Goal: Task Accomplishment & Management: Use online tool/utility

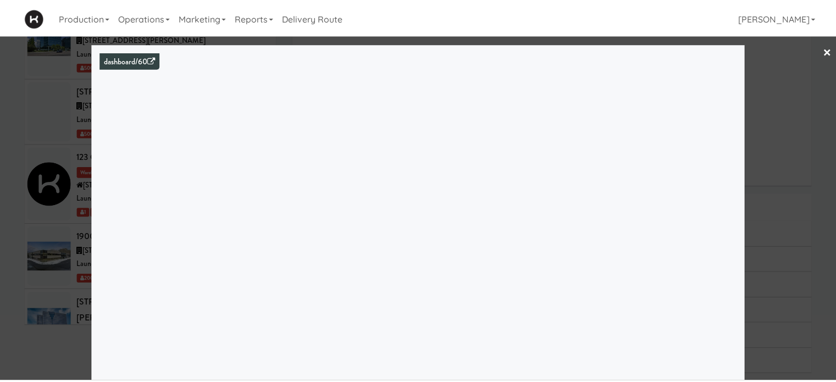
scroll to position [1330, 0]
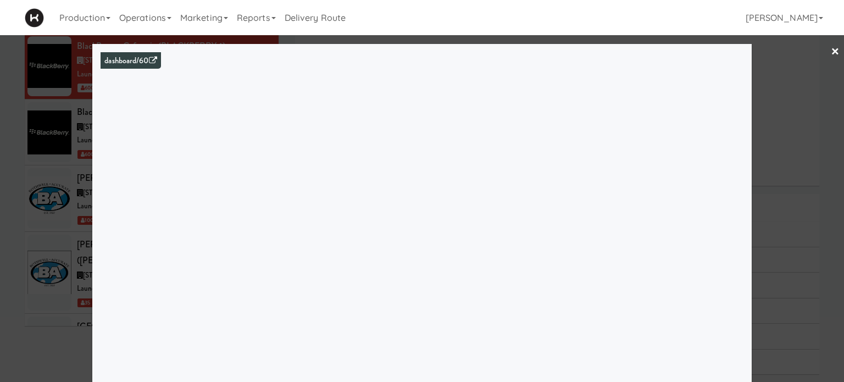
click at [831, 51] on link "×" at bounding box center [835, 52] width 9 height 34
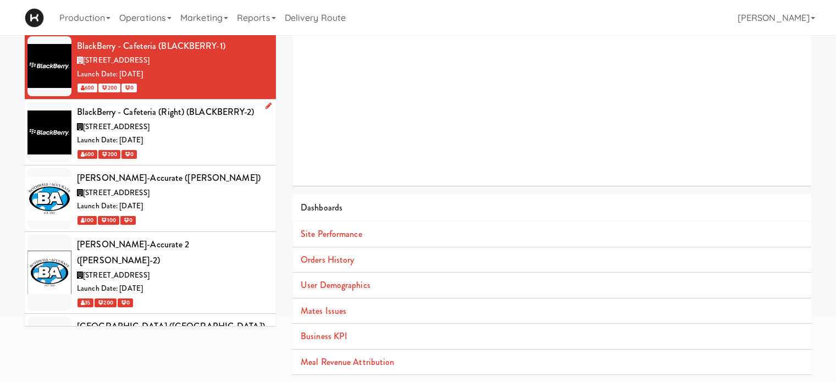
click at [231, 147] on div "600 200 0" at bounding box center [172, 154] width 191 height 14
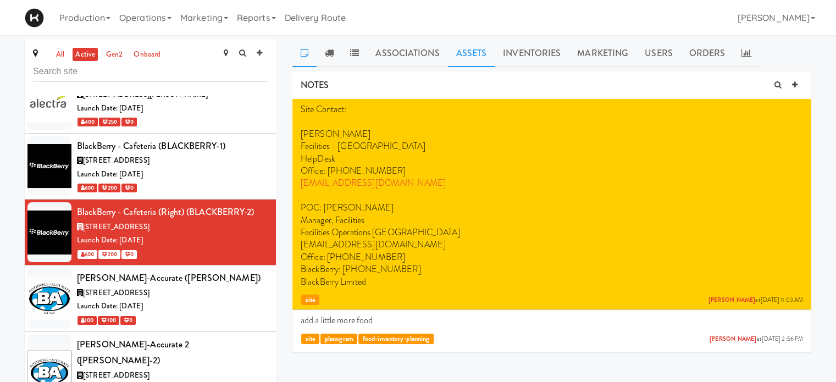
click at [460, 50] on link "Assets" at bounding box center [471, 53] width 47 height 27
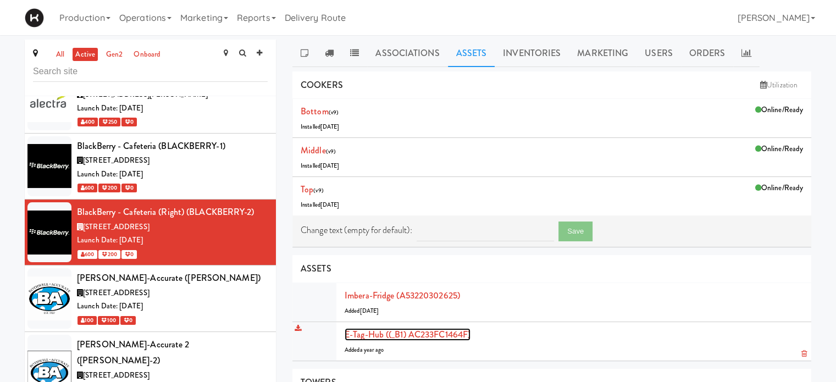
click at [386, 332] on link "E-tag-hub ((_B1) AC233FC1464F)" at bounding box center [408, 334] width 126 height 13
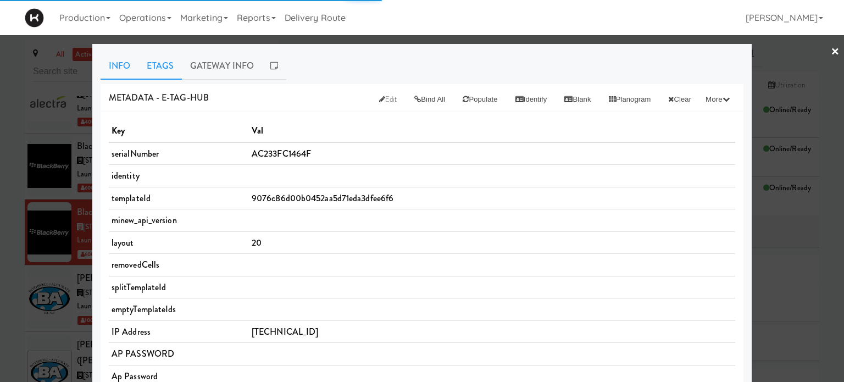
click at [146, 59] on link "Etags" at bounding box center [160, 65] width 43 height 27
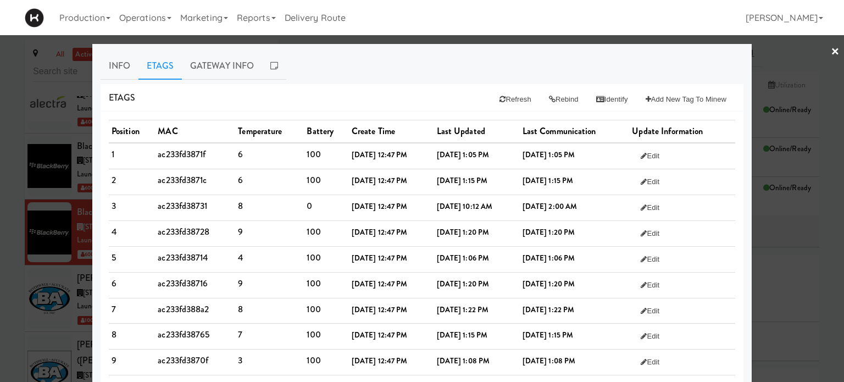
click at [789, 52] on div at bounding box center [422, 191] width 844 height 382
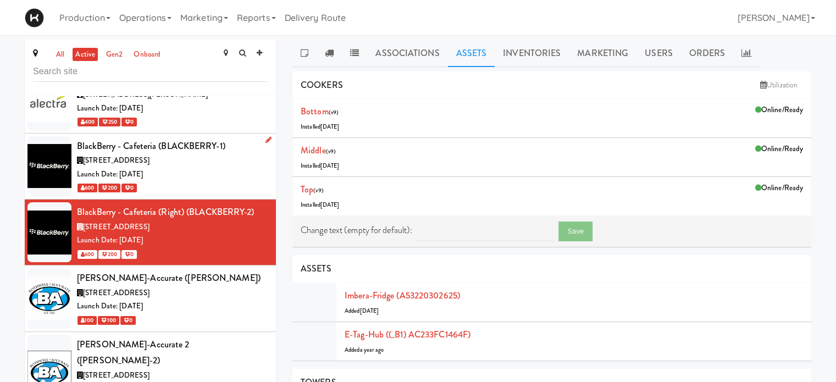
click at [187, 181] on div "600 200 0" at bounding box center [172, 188] width 191 height 14
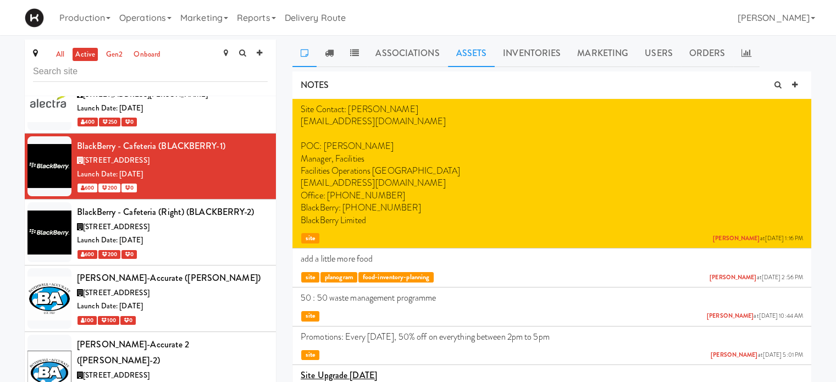
click at [479, 58] on link "Assets" at bounding box center [471, 53] width 47 height 27
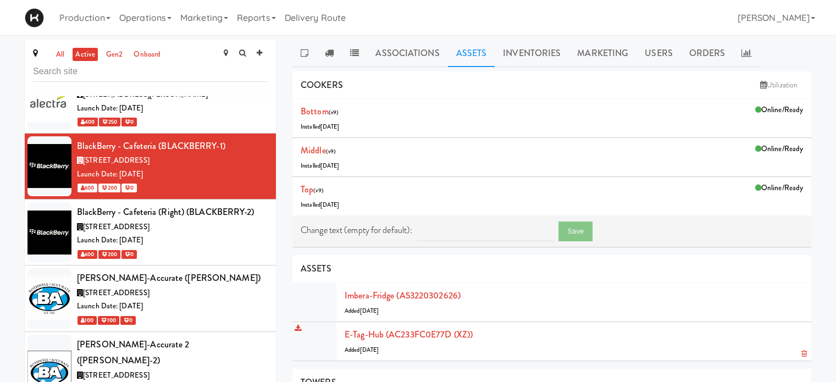
click at [473, 350] on div "E-tag-hub (AC233FC0E77D (XZ)) Added [DATE]" at bounding box center [574, 342] width 458 height 30
click at [446, 336] on link "E-tag-hub (AC233FC0E77D (XZ))" at bounding box center [409, 334] width 128 height 13
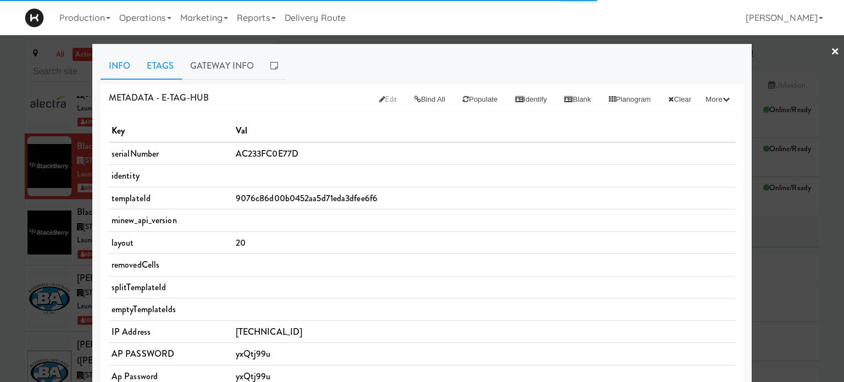
click at [172, 62] on link "Etags" at bounding box center [160, 65] width 43 height 27
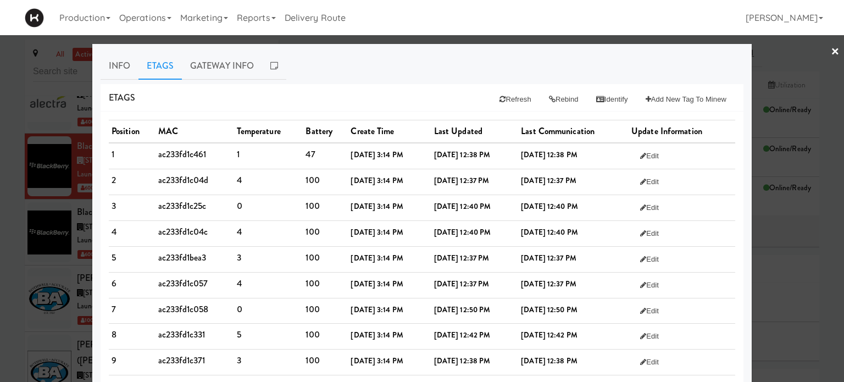
click at [831, 48] on link "×" at bounding box center [835, 52] width 9 height 34
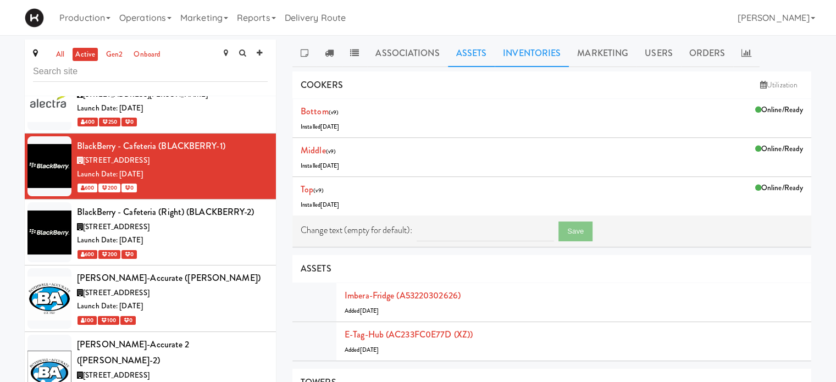
click at [535, 52] on link "Inventories" at bounding box center [532, 53] width 74 height 27
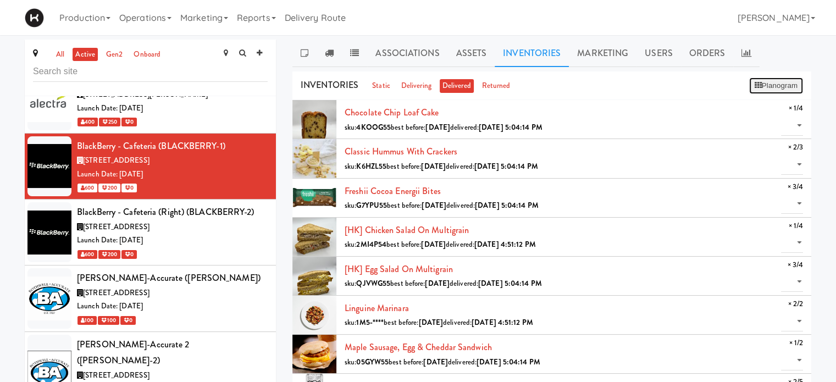
click at [776, 82] on button "Planogram" at bounding box center [776, 86] width 54 height 16
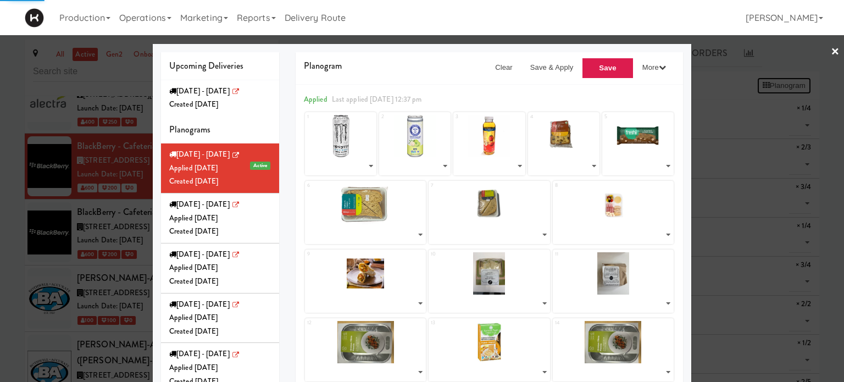
select select "number:253537"
select select "number:271600"
select select "number:268110"
select select "number:272089"
select select "number:271968"
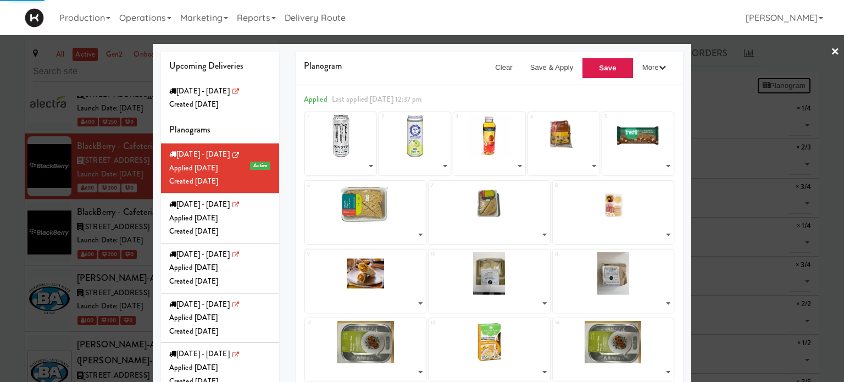
select select "number:272036"
select select "number:272138"
select select "number:271828"
select select "number:271792"
select select "number:271748"
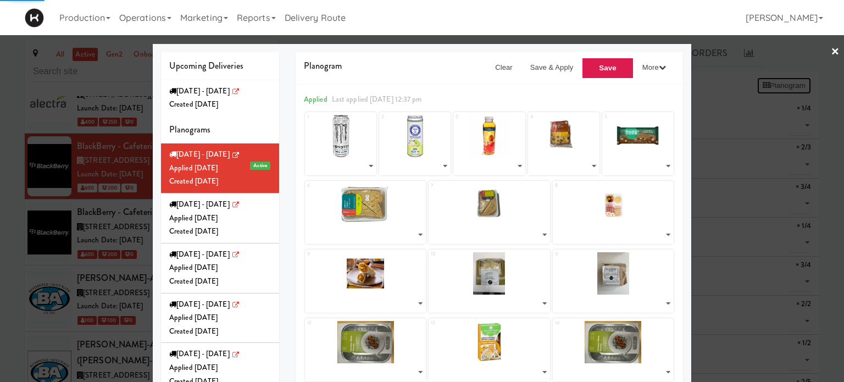
select select "number:271847"
select select "number:270462"
select select "number:271904"
select select "number:270462"
select select "number:270341"
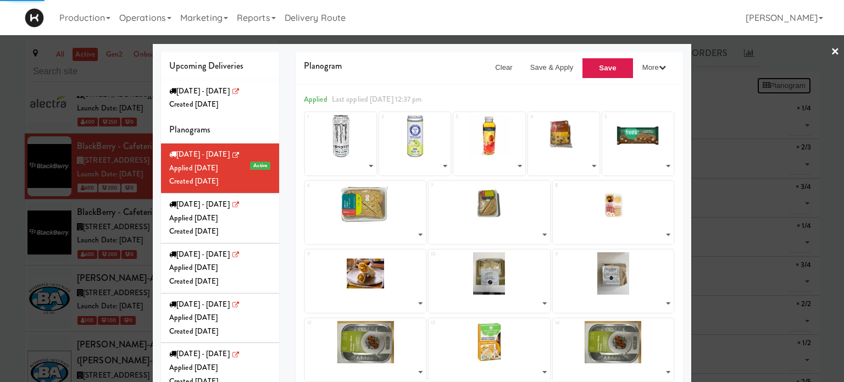
select select "number:270522"
select select "number:270398"
select select "number:270572"
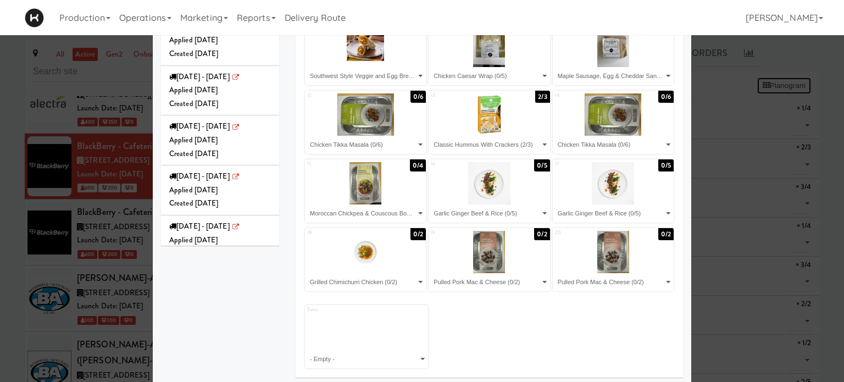
scroll to position [231, 0]
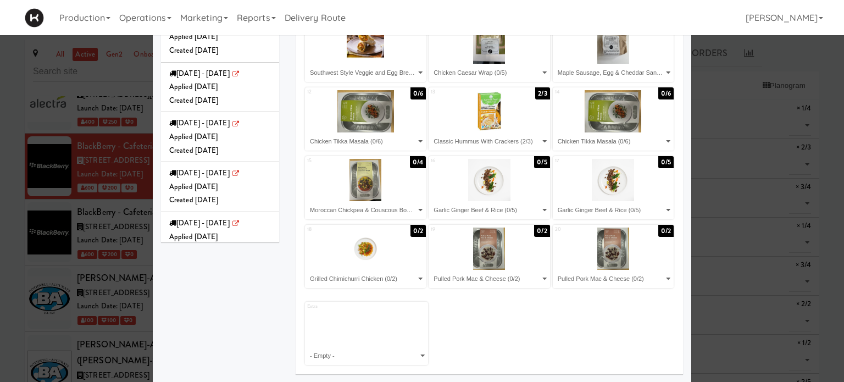
click at [522, 116] on div at bounding box center [489, 111] width 121 height 42
click at [540, 144] on select "- Empty - Chocolate Chip Loaf Cake (1/4) Classic Hummus With Crackers (2/3) Fre…" at bounding box center [489, 141] width 118 height 18
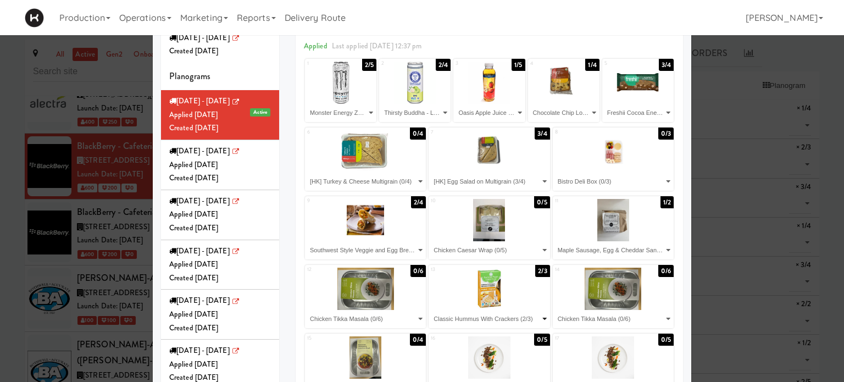
scroll to position [0, 0]
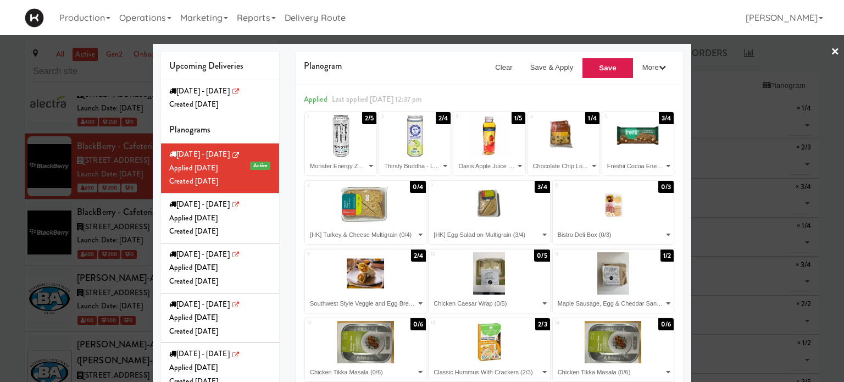
click at [831, 51] on div at bounding box center [422, 191] width 844 height 382
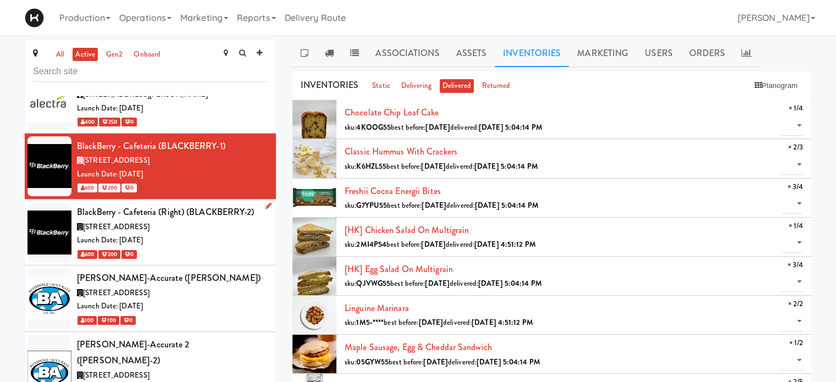
click at [238, 234] on div "Launch Date: [DATE]" at bounding box center [172, 241] width 191 height 14
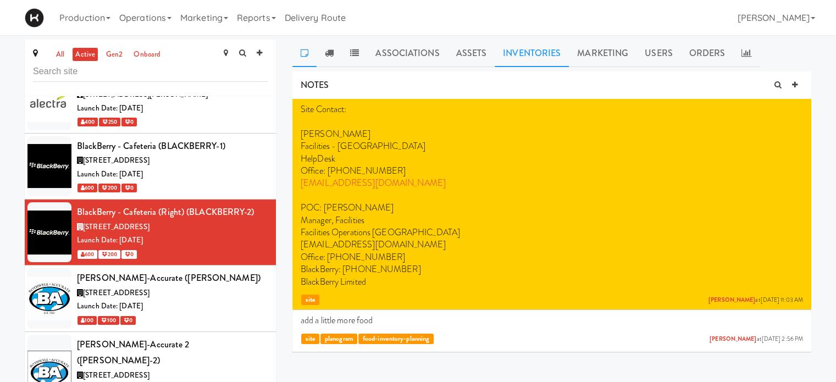
click at [530, 49] on link "Inventories" at bounding box center [532, 53] width 74 height 27
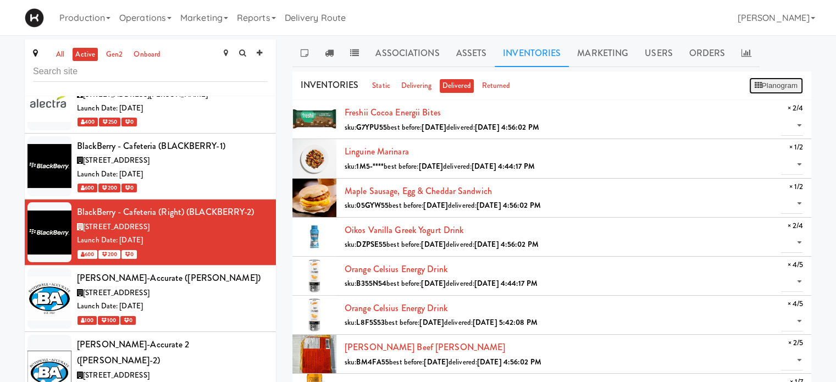
click at [779, 86] on button "Planogram" at bounding box center [776, 86] width 54 height 16
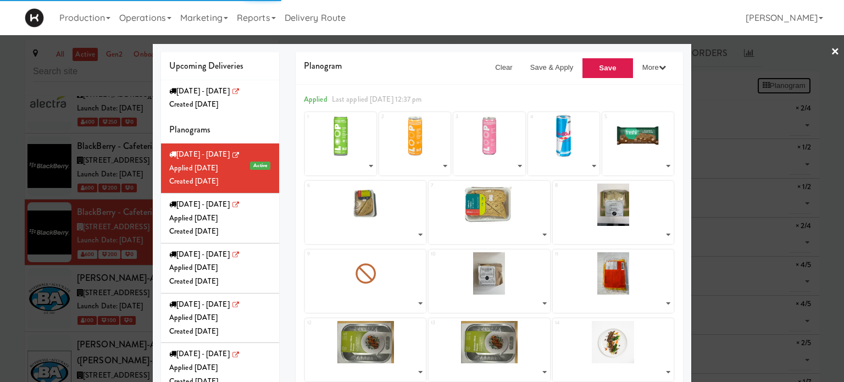
select select "number:195933"
select select "number:238536"
select select "number:238564"
select select "number:260598"
select select "number:272013"
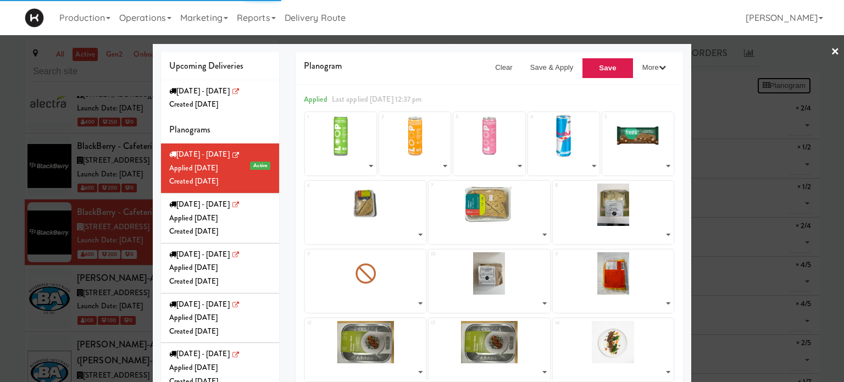
select select "number:271863"
select select "number:272066"
select select "number:271716"
select select "number:271767"
select select "number:271807"
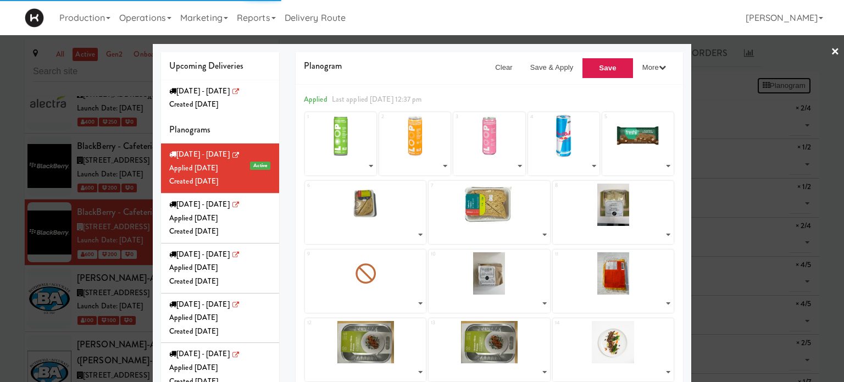
select select "number:272116"
select select "number:270505"
select select "number:270559"
select select "number:270332"
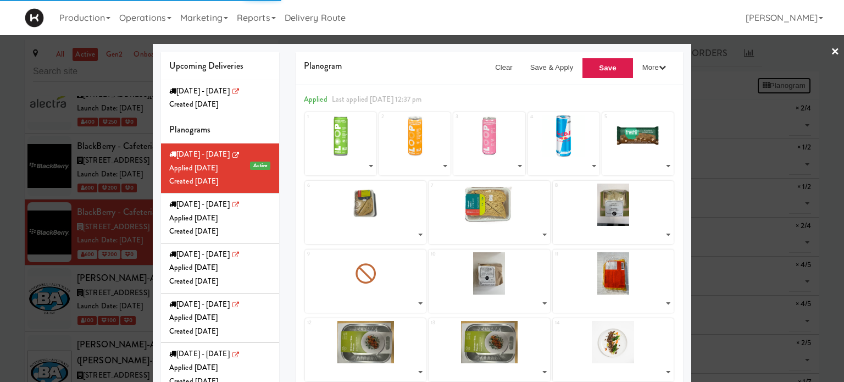
select select "number:270438"
select select "number:270559"
select select "number:268109"
select select "number:268162"
select select "number:271928"
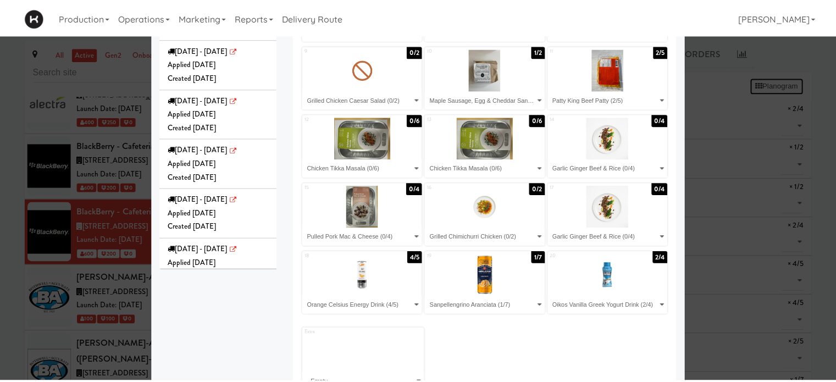
scroll to position [231, 0]
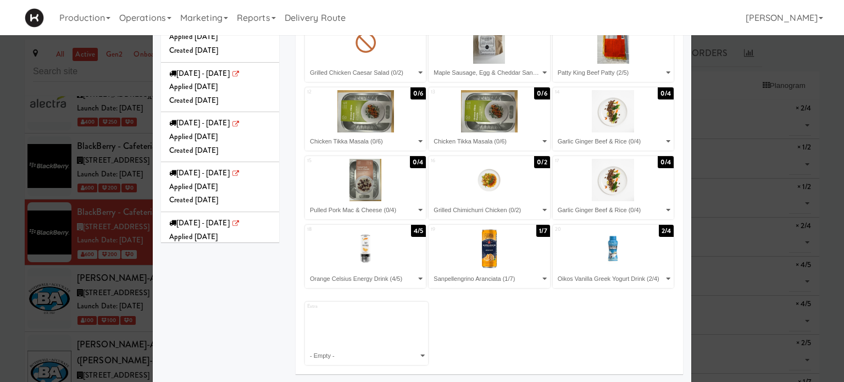
click at [819, 223] on div at bounding box center [422, 191] width 844 height 382
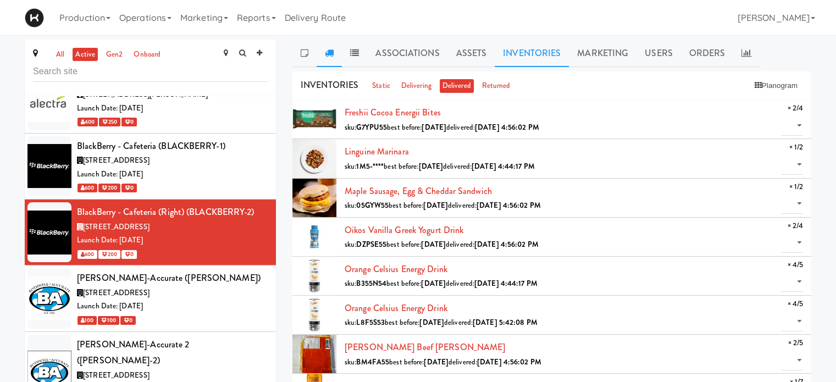
click at [332, 51] on icon at bounding box center [329, 52] width 9 height 9
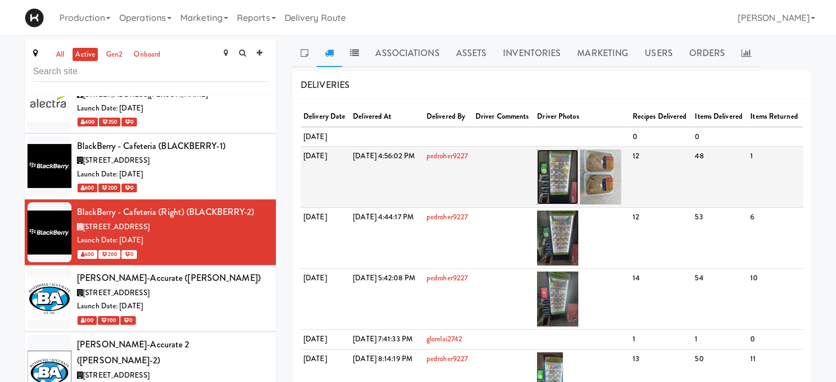
click at [578, 182] on img at bounding box center [557, 177] width 41 height 55
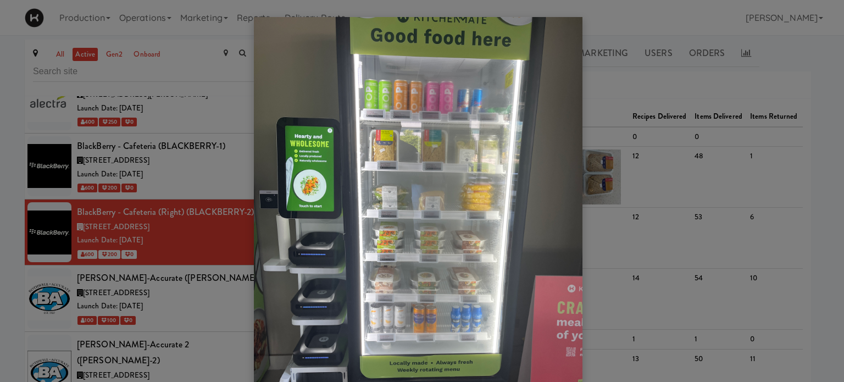
click at [217, 107] on div at bounding box center [422, 191] width 844 height 382
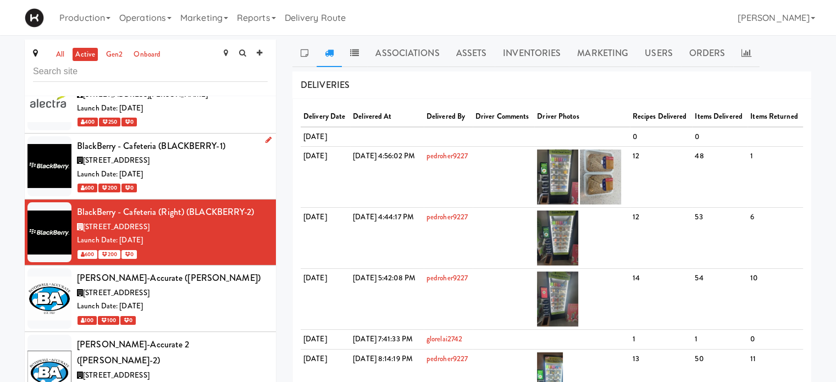
click at [192, 168] on div "Launch Date: [DATE]" at bounding box center [172, 175] width 191 height 14
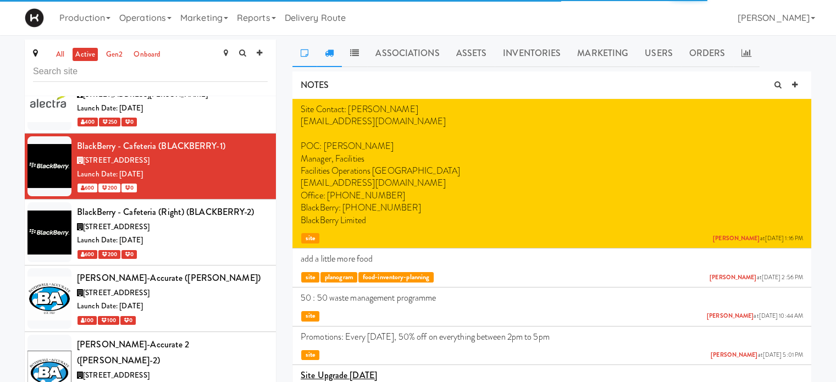
click at [329, 49] on icon at bounding box center [329, 52] width 9 height 9
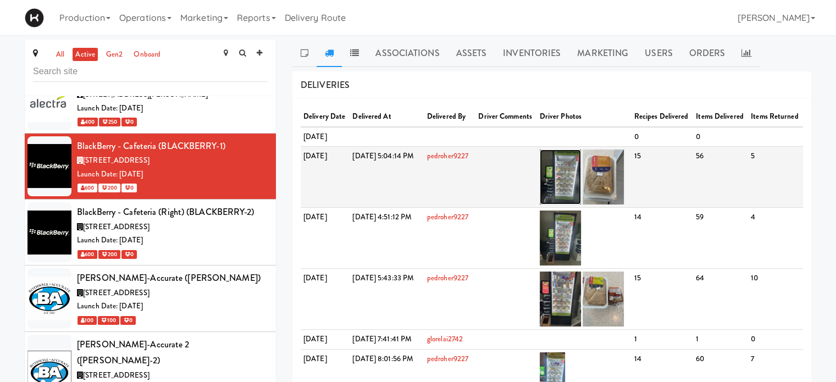
click at [581, 205] on img at bounding box center [560, 177] width 41 height 55
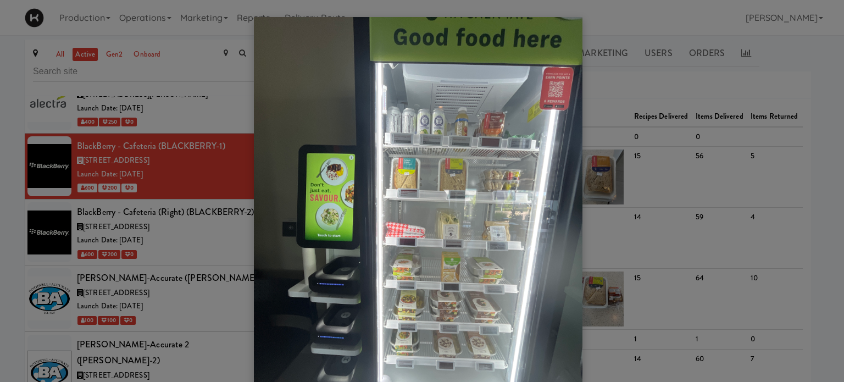
click at [810, 64] on div at bounding box center [422, 191] width 844 height 382
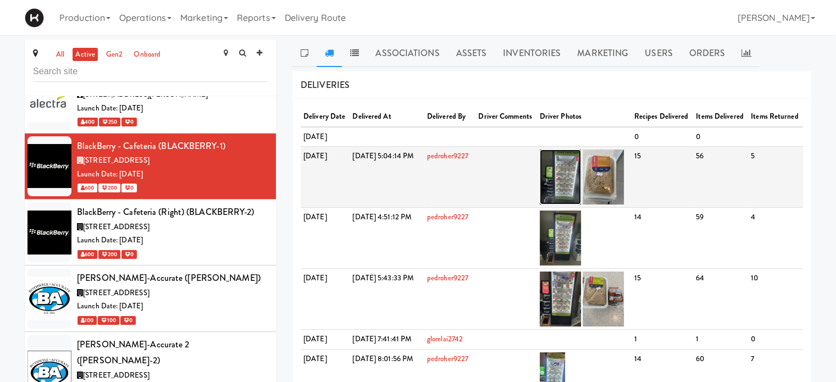
click at [574, 203] on img at bounding box center [560, 177] width 41 height 55
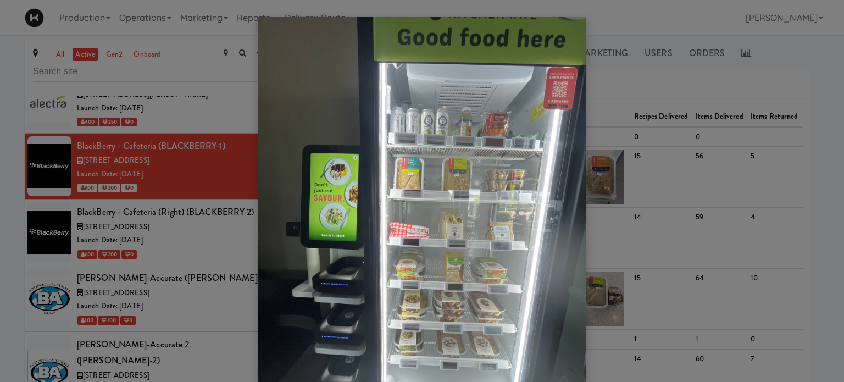
click at [471, 230] on img at bounding box center [422, 236] width 329 height 438
click at [821, 43] on div at bounding box center [422, 191] width 844 height 382
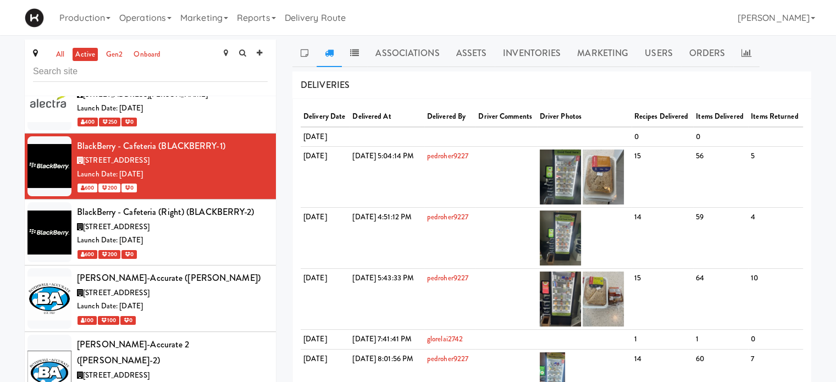
click at [527, 90] on div "DELIVERIES" at bounding box center [551, 85] width 519 height 28
click at [517, 50] on link "Inventories" at bounding box center [532, 53] width 74 height 27
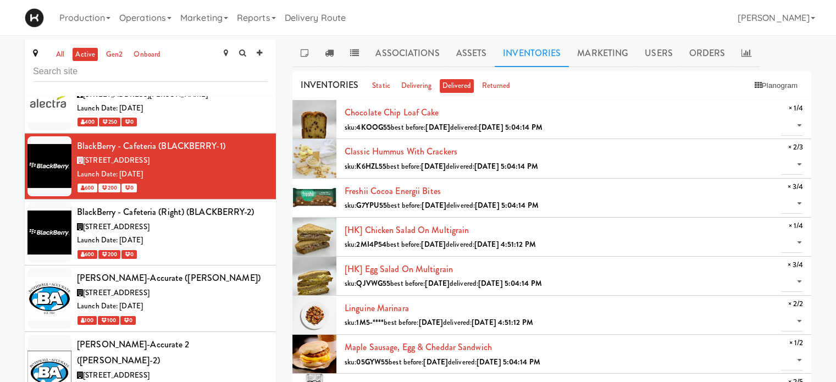
click at [809, 48] on ul "Associations Assets Inventories Marketing Users Orders" at bounding box center [551, 53] width 519 height 27
click at [747, 59] on link at bounding box center [746, 53] width 26 height 27
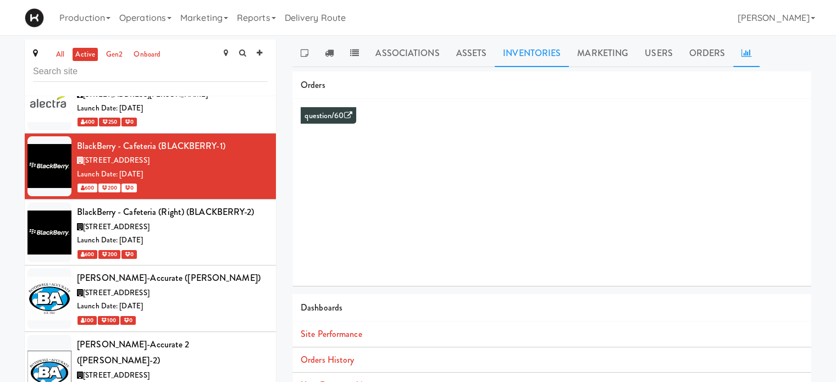
click at [532, 54] on link "Inventories" at bounding box center [532, 53] width 74 height 27
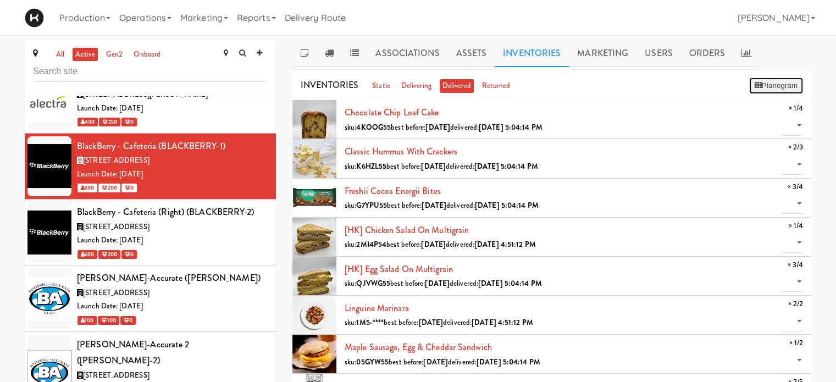
click at [761, 90] on button "Planogram" at bounding box center [776, 86] width 54 height 16
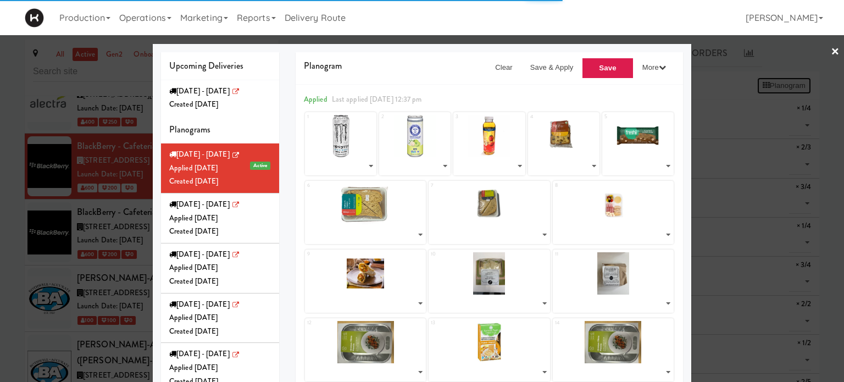
select select "number:253537"
select select "number:271600"
select select "number:268110"
select select "number:272089"
select select "number:271968"
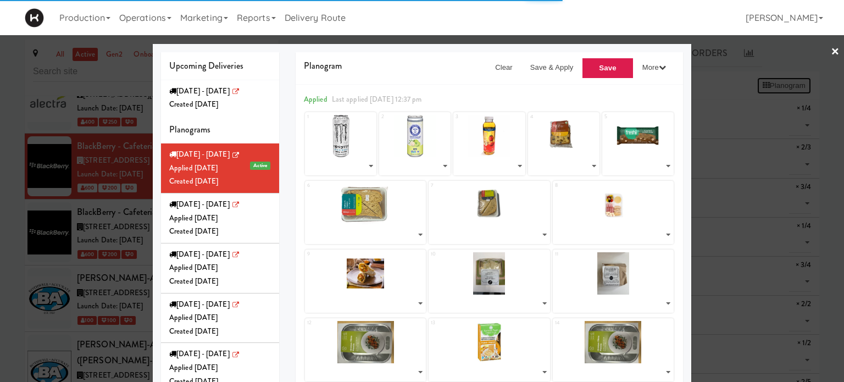
select select "number:272036"
select select "number:272138"
select select "number:271828"
select select "number:271792"
select select "number:271748"
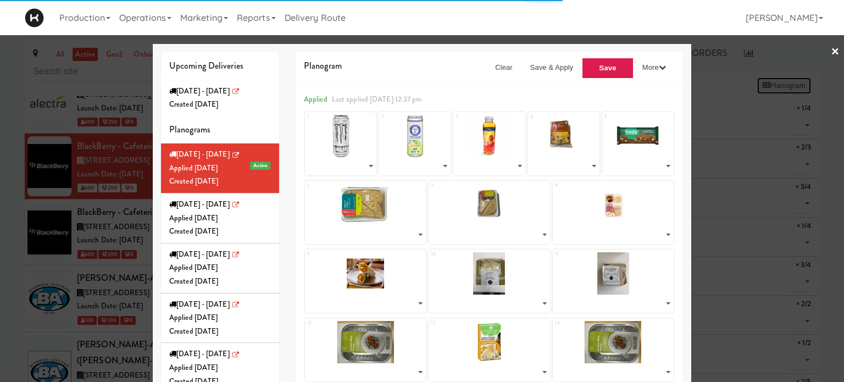
select select "number:271847"
select select "number:270462"
select select "number:271904"
select select "number:270462"
select select "number:270341"
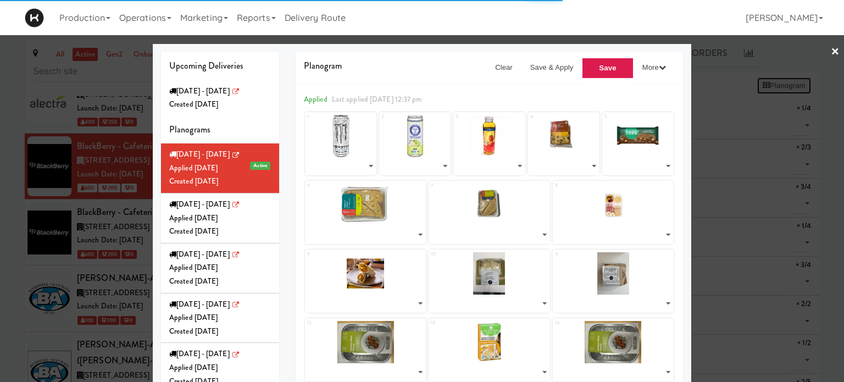
select select "number:270522"
select select "number:270398"
select select "number:270572"
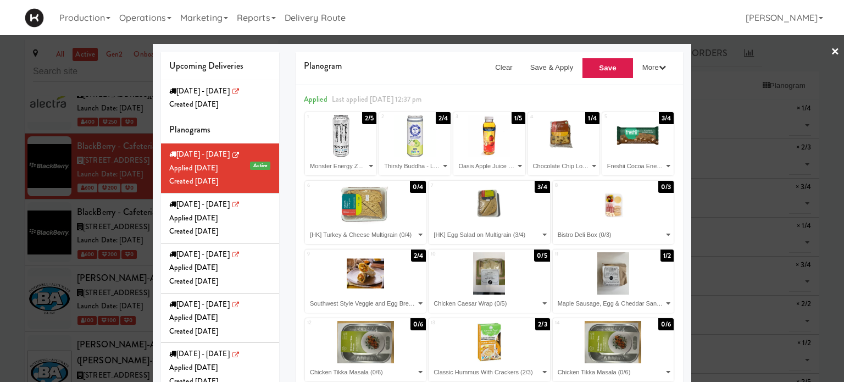
click at [831, 51] on link "×" at bounding box center [835, 52] width 9 height 34
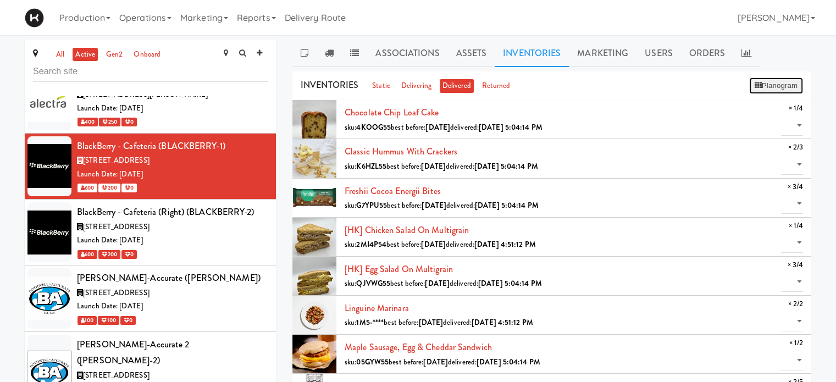
click at [773, 82] on button "Planogram" at bounding box center [776, 86] width 54 height 16
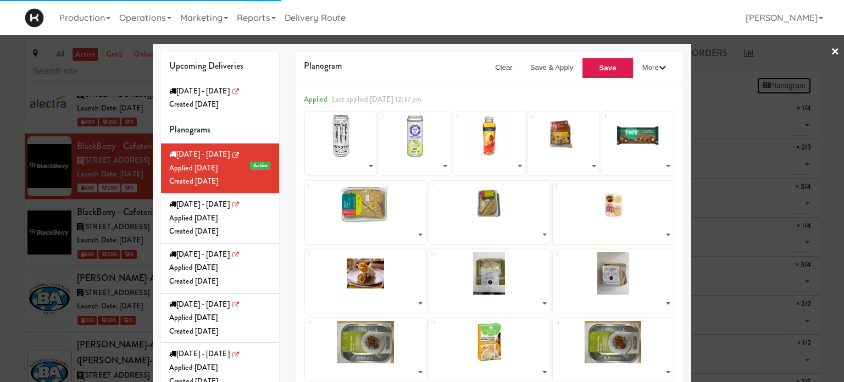
select select "number:253537"
select select "number:271600"
select select "number:268110"
select select "number:272089"
select select "number:271968"
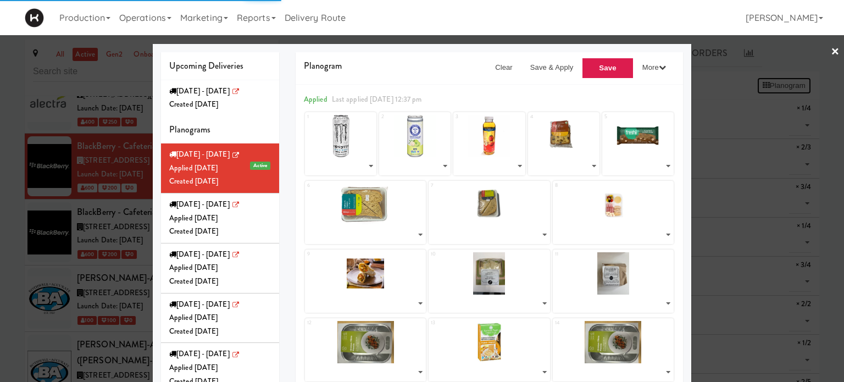
select select "number:272036"
select select "number:272138"
select select "number:271828"
select select "number:271792"
select select "number:271748"
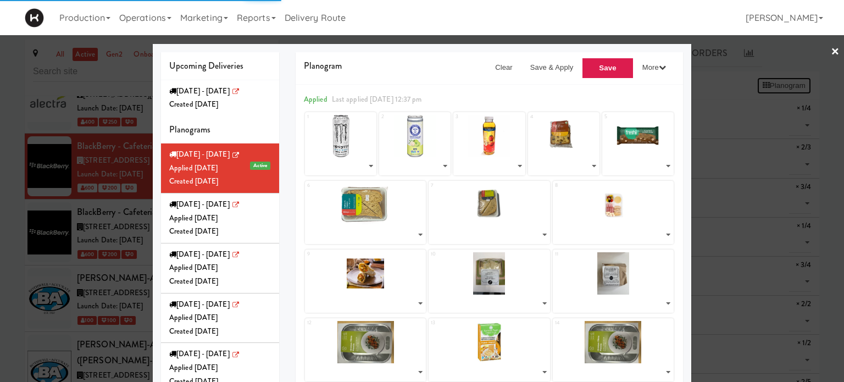
select select "number:271847"
select select "number:270462"
select select "number:271904"
select select "number:270462"
select select "number:270341"
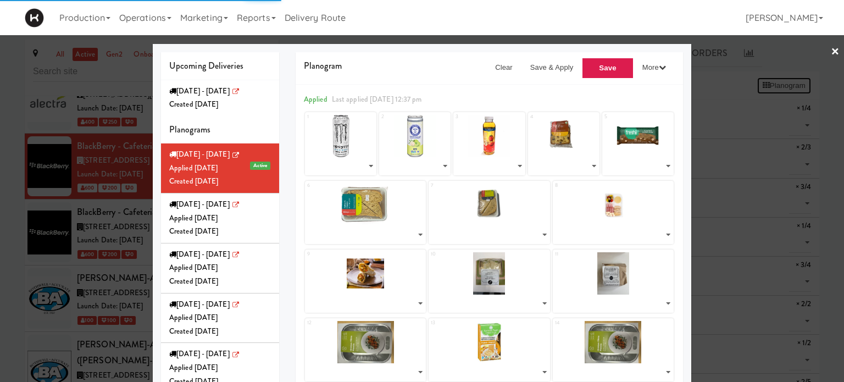
select select "number:270522"
select select "number:270398"
select select "number:270572"
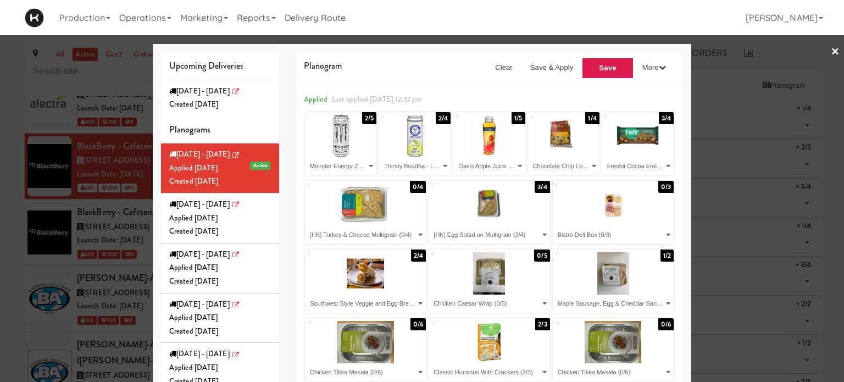
click at [831, 53] on link "×" at bounding box center [835, 52] width 9 height 34
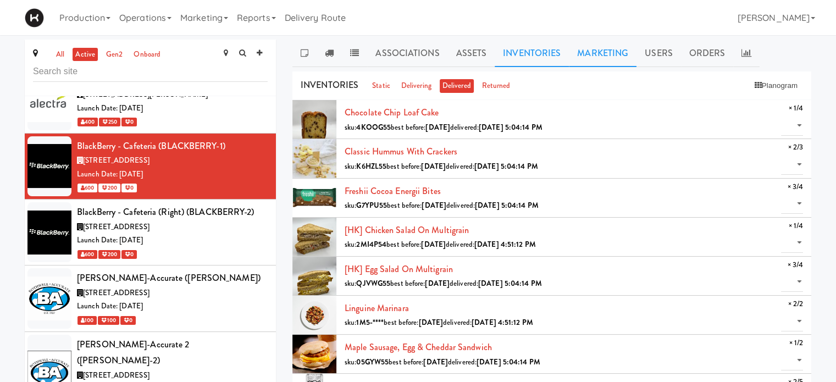
click at [612, 54] on link "Marketing" at bounding box center [603, 53] width 68 height 27
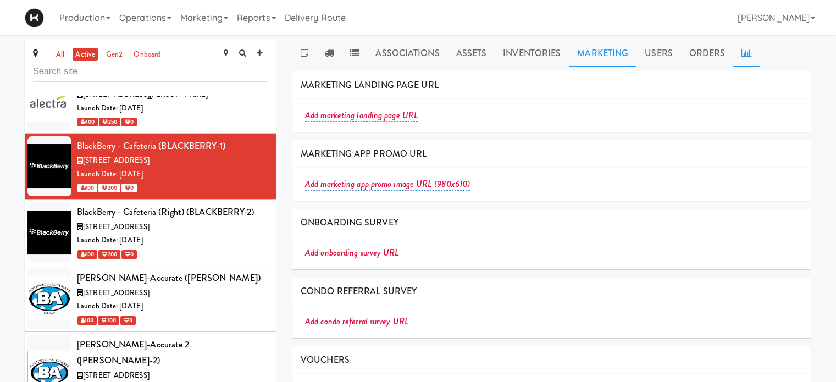
click at [741, 57] on link at bounding box center [746, 53] width 26 height 27
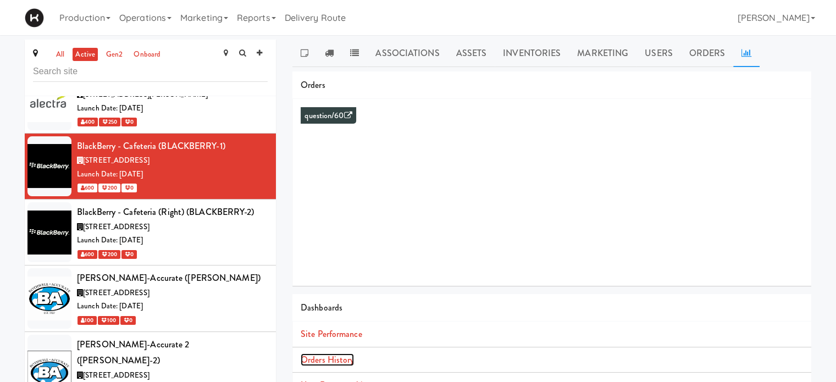
click at [335, 360] on link "Orders History" at bounding box center [327, 359] width 53 height 13
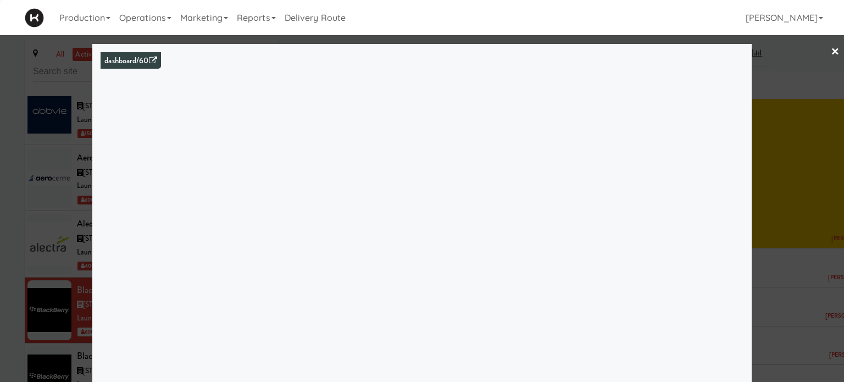
scroll to position [1264, 0]
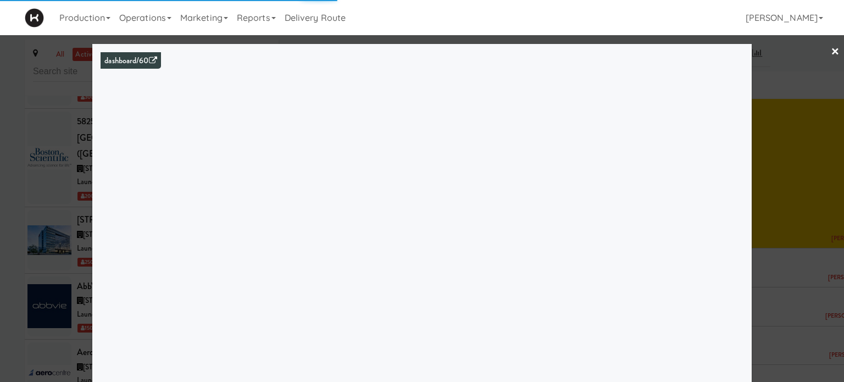
scroll to position [1264, 0]
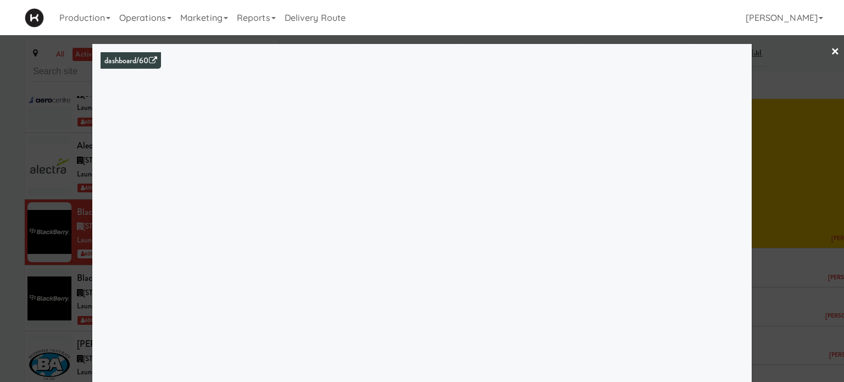
click at [789, 69] on div at bounding box center [422, 191] width 844 height 382
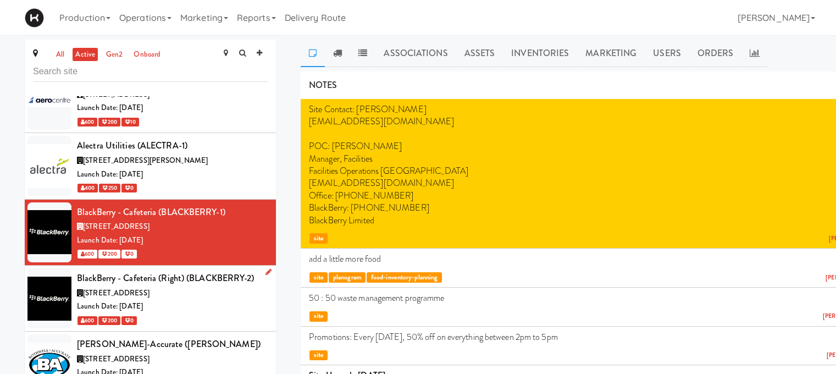
click at [213, 313] on div "600 200 0" at bounding box center [172, 320] width 191 height 14
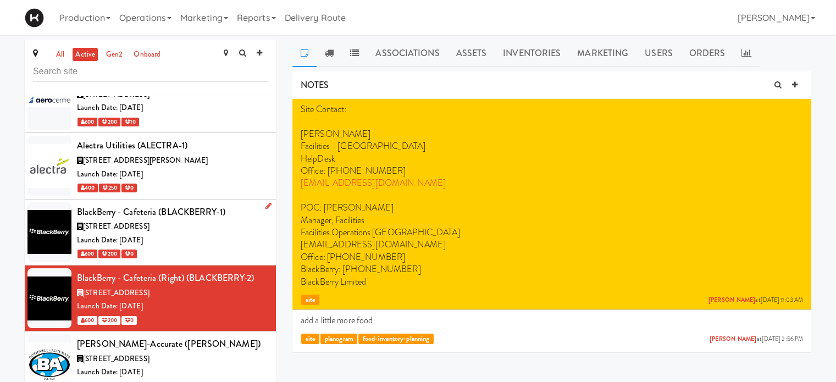
click at [194, 234] on div "Launch Date: [DATE]" at bounding box center [172, 241] width 191 height 14
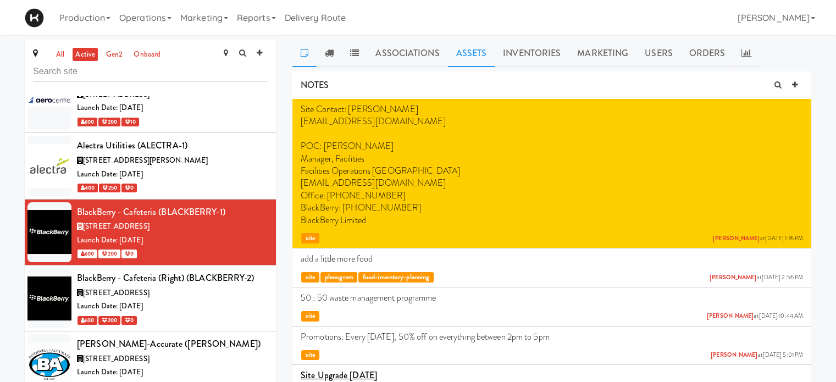
click at [475, 54] on link "Assets" at bounding box center [471, 53] width 47 height 27
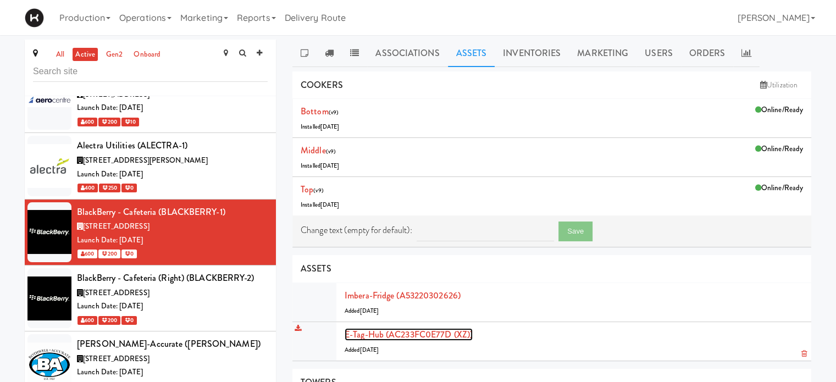
click at [432, 333] on link "E-tag-hub (AC233FC0E77D (XZ))" at bounding box center [409, 334] width 128 height 13
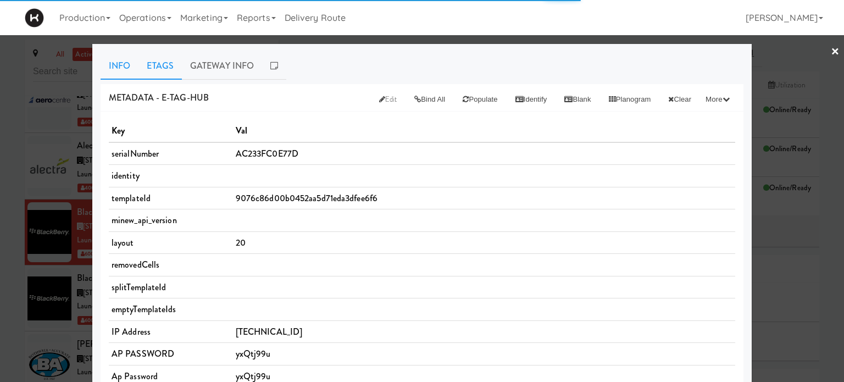
click at [167, 66] on link "Etags" at bounding box center [160, 65] width 43 height 27
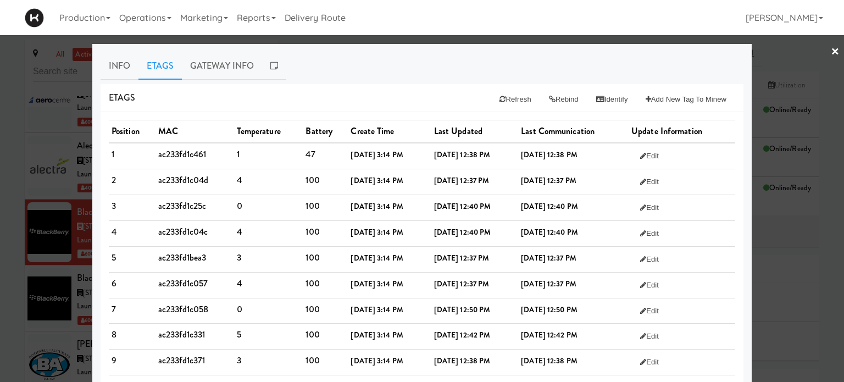
click at [831, 48] on link "×" at bounding box center [835, 52] width 9 height 34
